Goal: Obtain resource: Download file/media

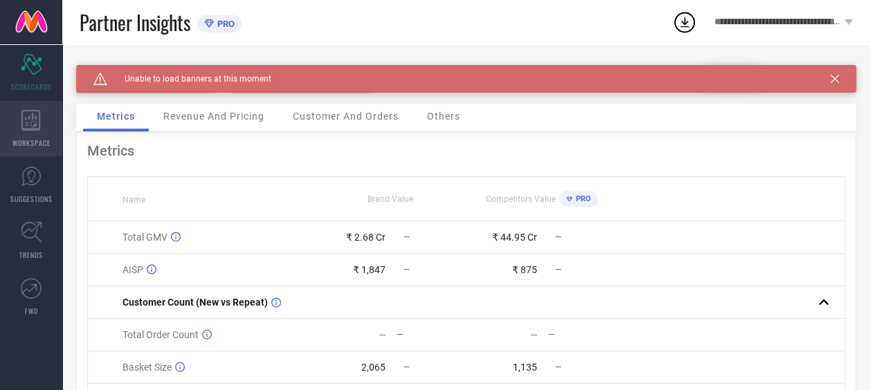
click at [23, 126] on icon at bounding box center [30, 120] width 19 height 21
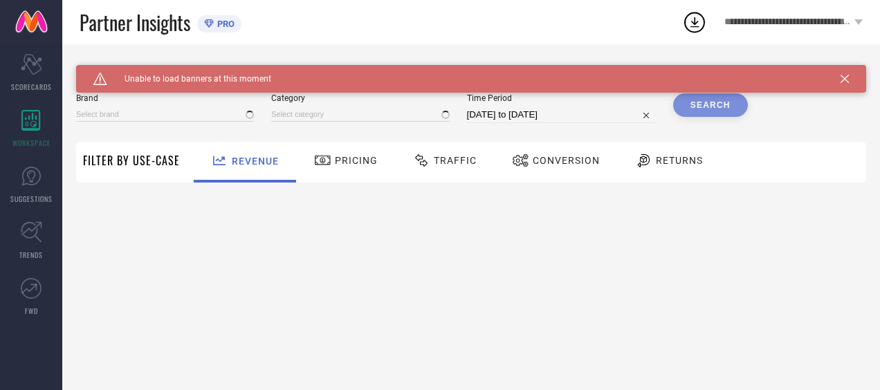
type input "AEROPOSTALE"
type input "All"
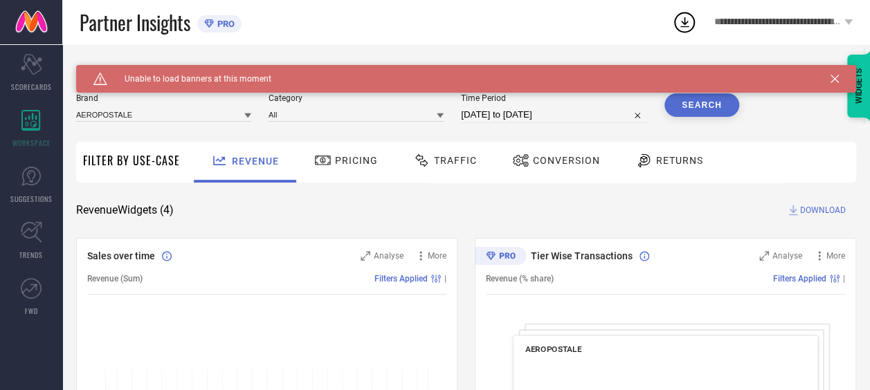
click at [839, 78] on icon at bounding box center [835, 79] width 8 height 8
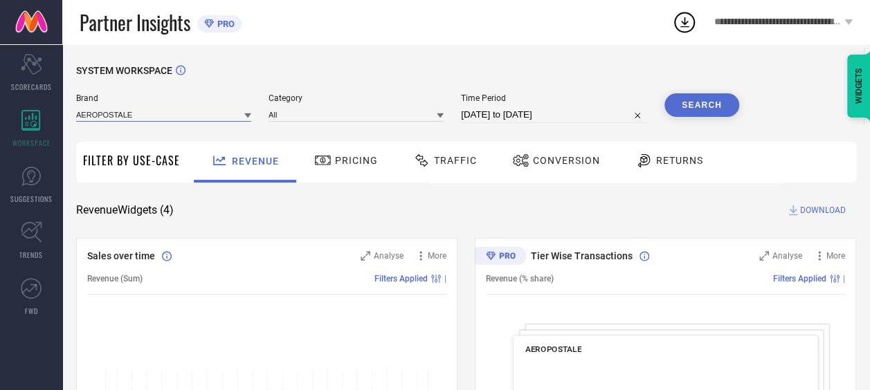
click at [194, 118] on input at bounding box center [163, 114] width 175 height 15
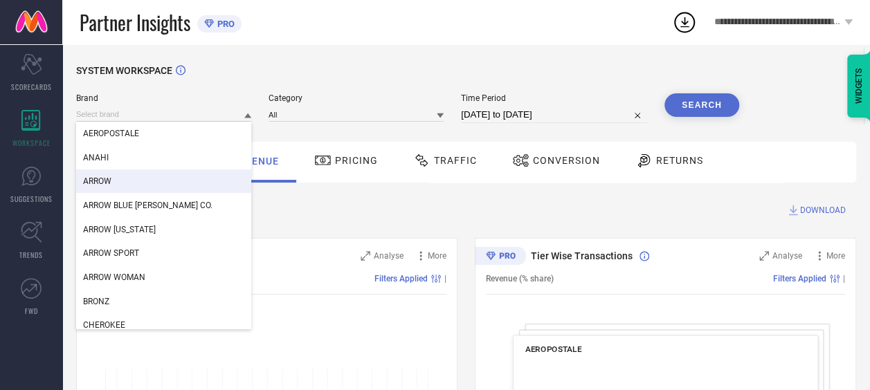
click at [161, 183] on div "ARROW" at bounding box center [163, 182] width 175 height 24
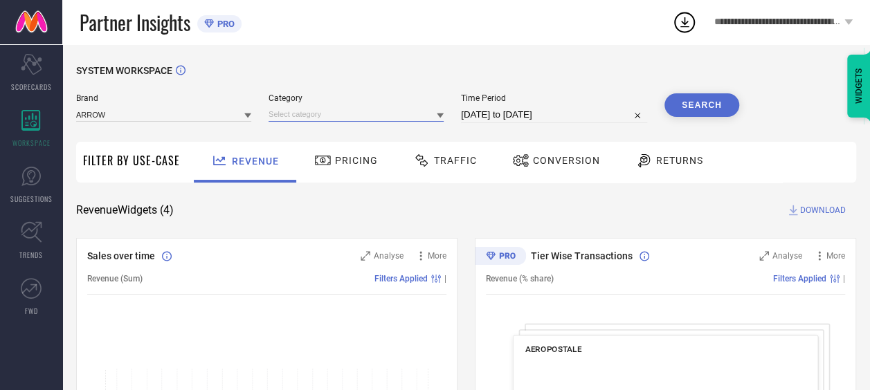
click at [315, 119] on input at bounding box center [356, 114] width 175 height 15
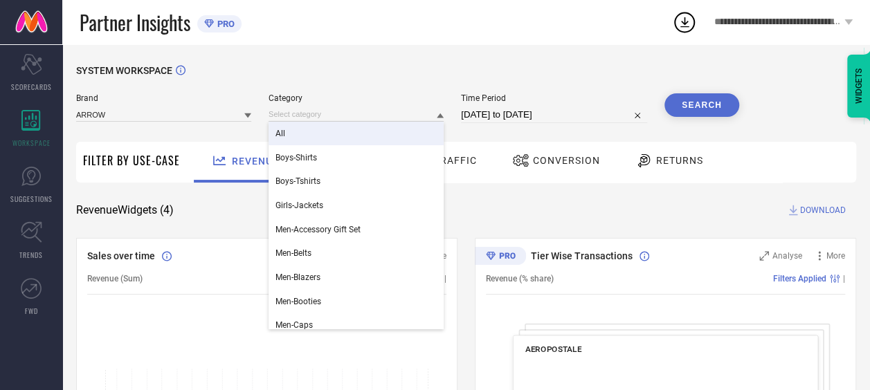
click at [315, 141] on div "All" at bounding box center [356, 134] width 175 height 24
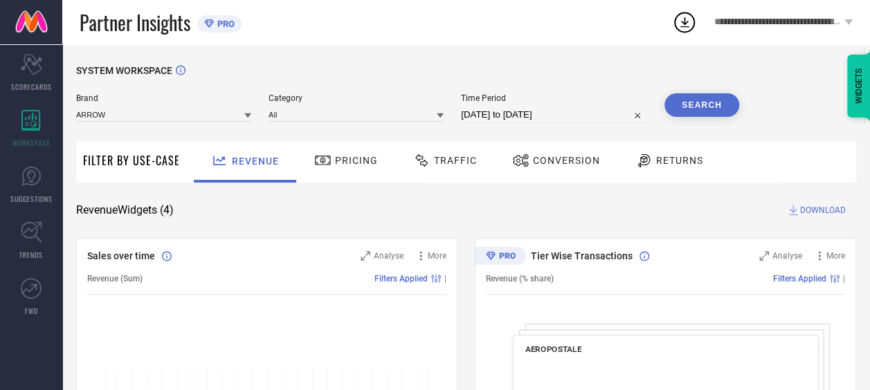
click at [497, 112] on input "[DATE] to [DATE]" at bounding box center [554, 115] width 186 height 17
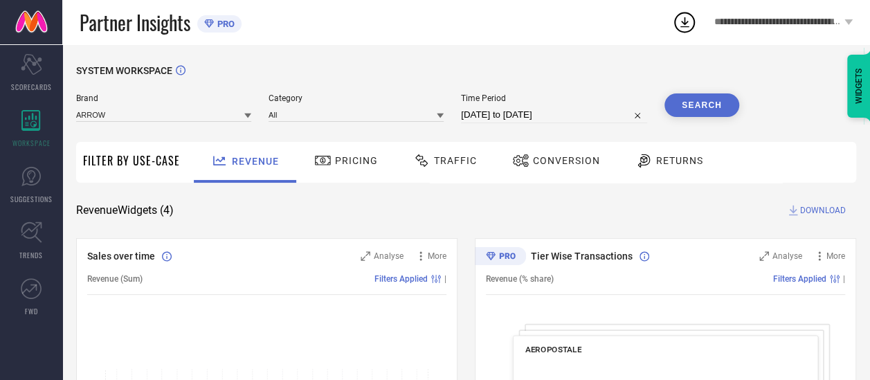
select select "8"
select select "2025"
select select "9"
select select "2025"
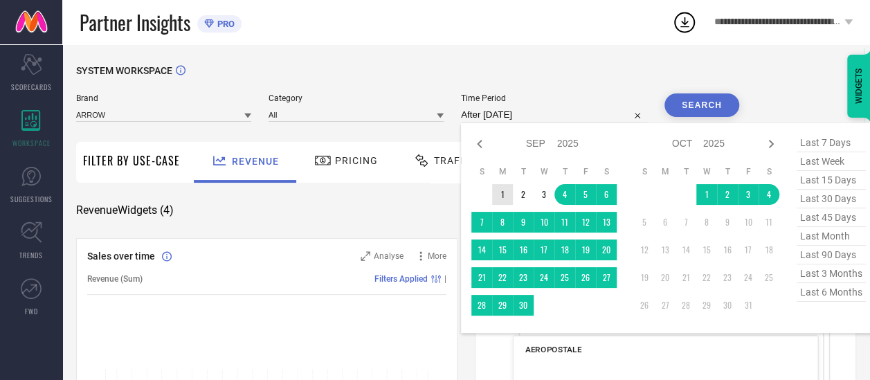
click at [496, 193] on td "1" at bounding box center [502, 194] width 21 height 21
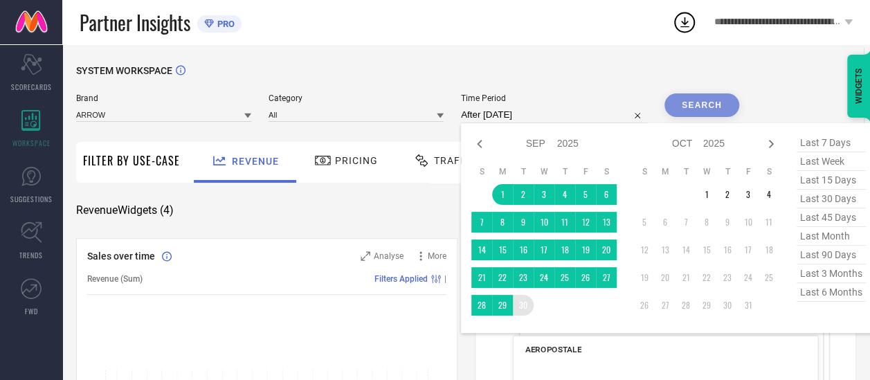
type input "[DATE] to [DATE]"
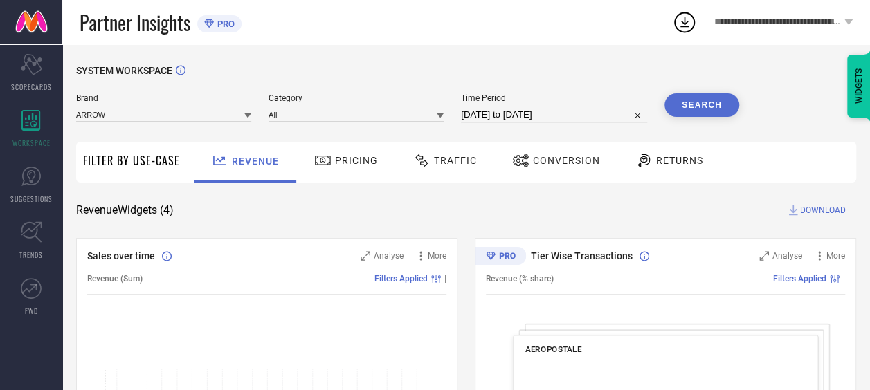
click at [676, 99] on button "Search" at bounding box center [702, 105] width 75 height 24
click at [466, 169] on div "Traffic" at bounding box center [445, 161] width 71 height 24
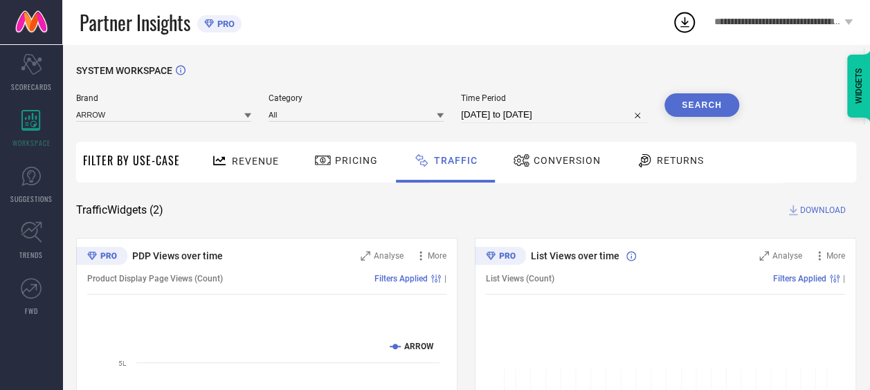
click at [701, 97] on button "Search" at bounding box center [702, 105] width 75 height 24
click at [815, 212] on span "DOWNLOAD" at bounding box center [823, 211] width 46 height 14
click at [684, 25] on icon at bounding box center [684, 22] width 25 height 25
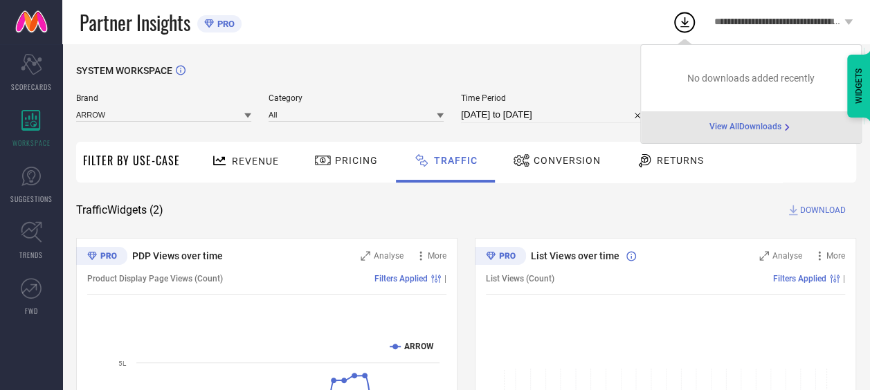
click at [683, 22] on icon at bounding box center [684, 22] width 9 height 10
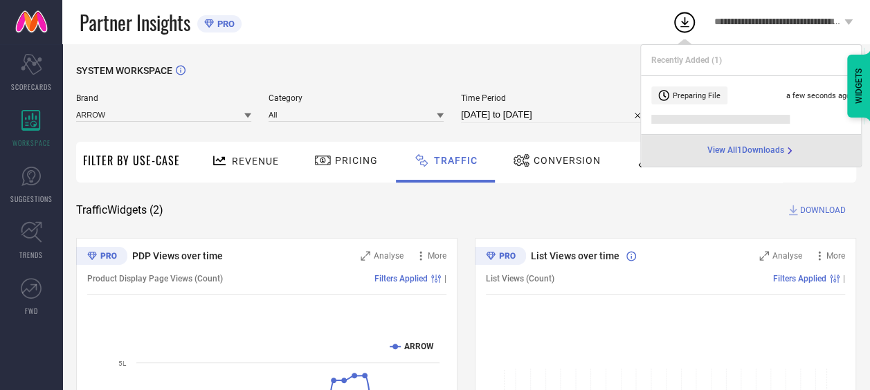
click at [687, 30] on icon at bounding box center [684, 22] width 25 height 25
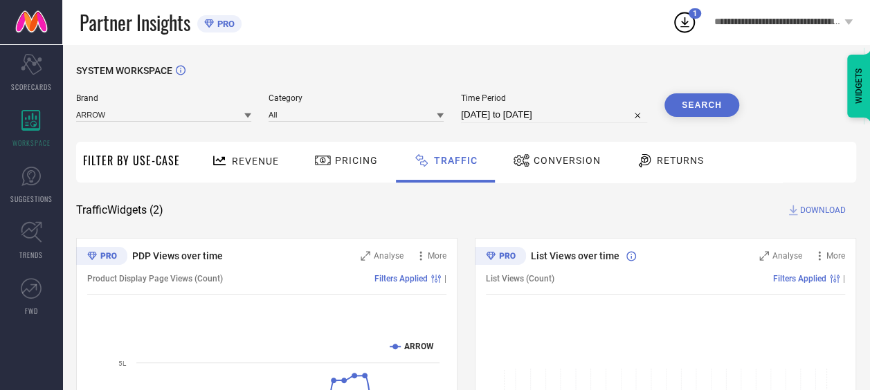
click at [687, 30] on icon at bounding box center [684, 22] width 25 height 25
click at [616, 28] on div "Partner Insights PRO" at bounding box center [376, 22] width 593 height 44
click at [682, 22] on icon at bounding box center [684, 22] width 9 height 10
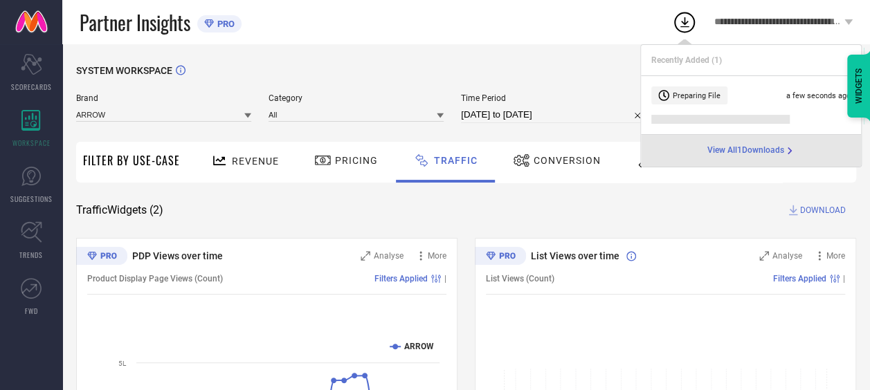
click at [455, 32] on div "Partner Insights PRO" at bounding box center [376, 22] width 593 height 44
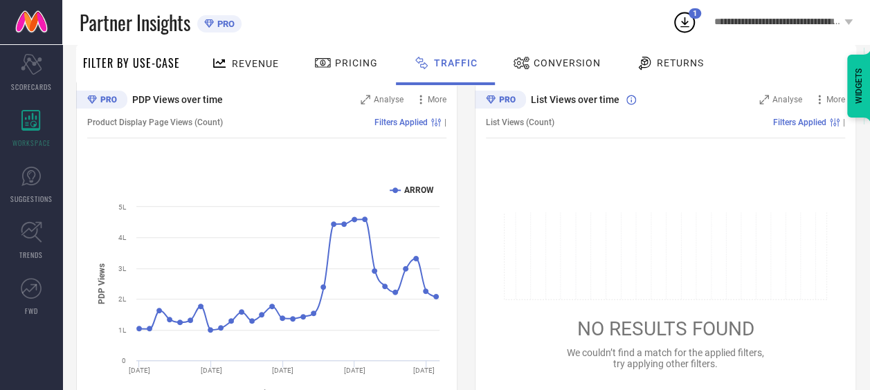
scroll to position [76, 0]
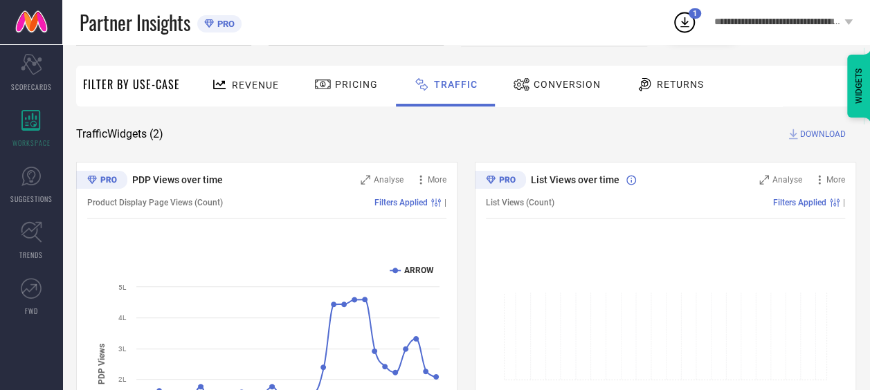
click at [689, 27] on icon at bounding box center [684, 22] width 25 height 25
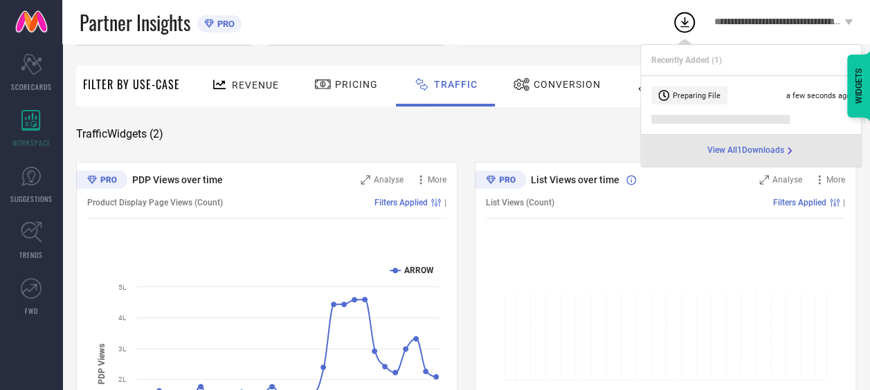
click at [767, 148] on span "View All 1 Downloads" at bounding box center [745, 150] width 77 height 11
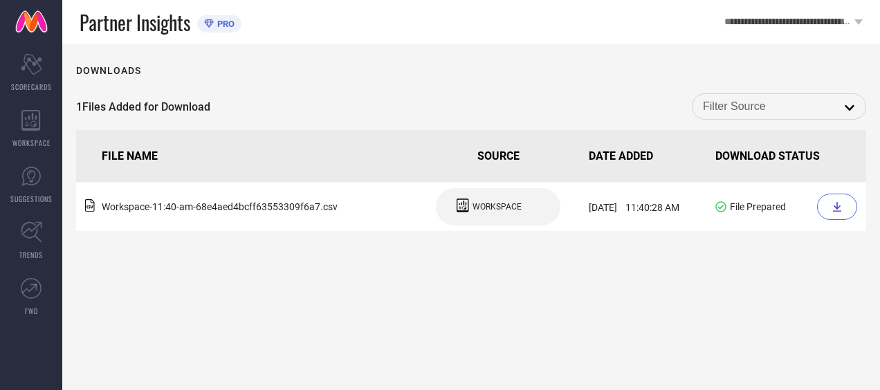
click at [423, 116] on div "1 Files Added for Download open" at bounding box center [471, 106] width 790 height 26
